Goal: Find specific page/section: Find specific page/section

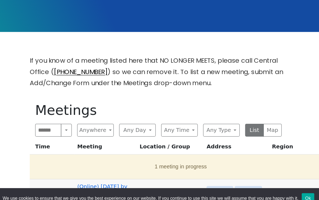
scroll to position [98, 0]
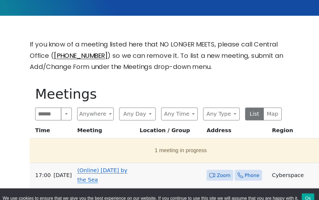
click at [128, 119] on button "Any Day" at bounding box center [142, 124] width 29 height 10
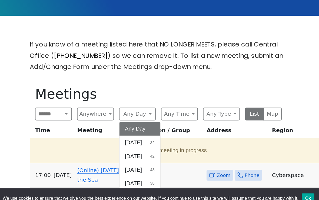
click at [133, 155] on span "[DATE]" at bounding box center [140, 158] width 14 height 6
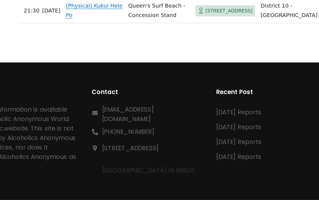
scroll to position [1072, 0]
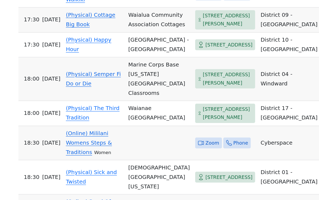
scroll to position [139, 0]
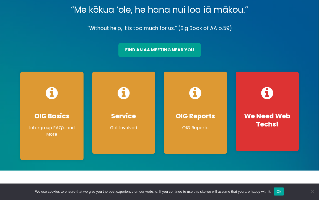
scroll to position [55, 0]
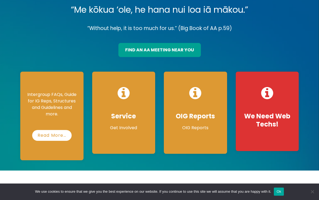
click at [48, 116] on p "Intergroup FAQs, Guide for IG Reps, Structures and Guidelines and more." at bounding box center [52, 104] width 52 height 26
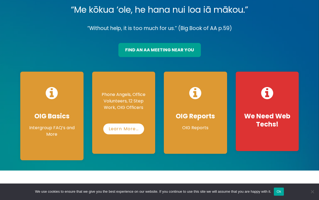
click at [117, 121] on p "Learn More…" at bounding box center [124, 127] width 52 height 15
click at [116, 128] on link "Learn More…" at bounding box center [123, 129] width 41 height 11
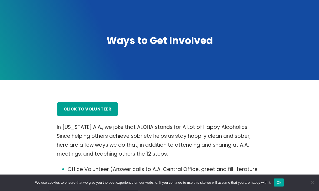
scroll to position [10, 0]
